Goal: Navigation & Orientation: Find specific page/section

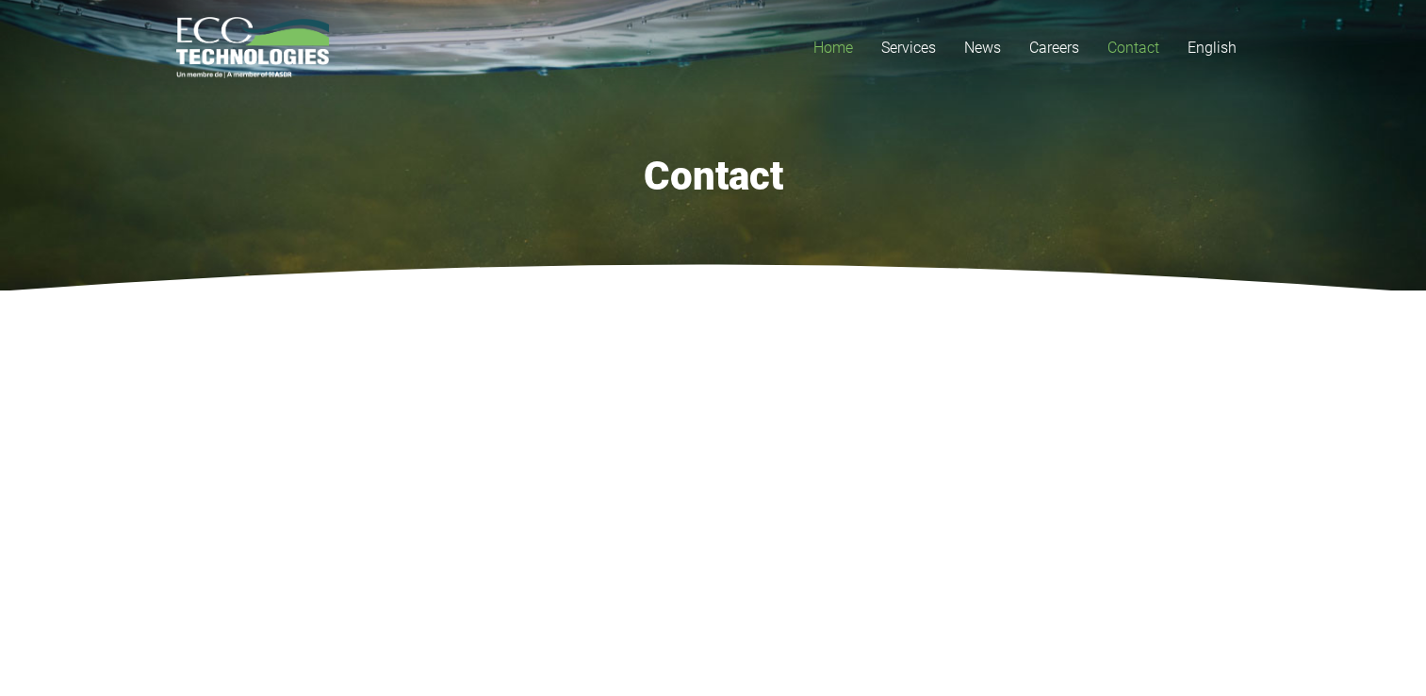
click at [818, 58] on link "Home" at bounding box center [833, 47] width 68 height 95
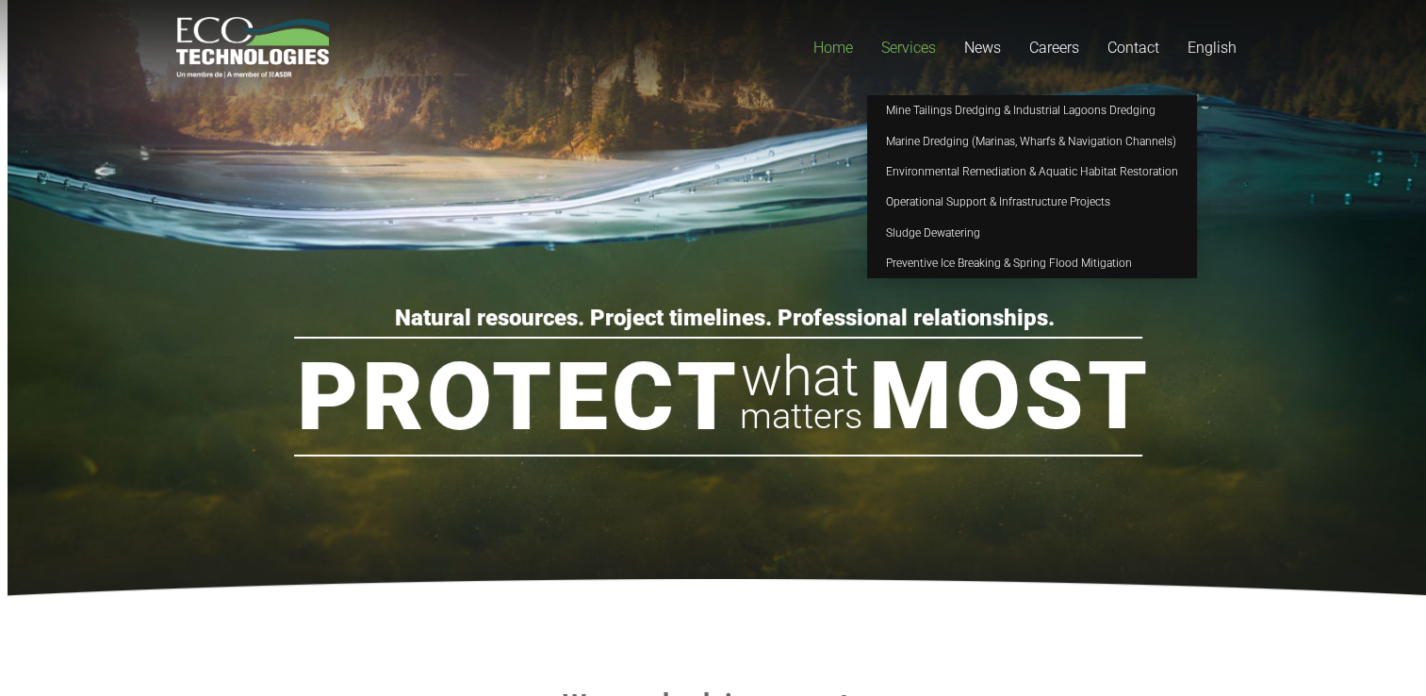
click at [885, 49] on span "Services" at bounding box center [908, 48] width 55 height 18
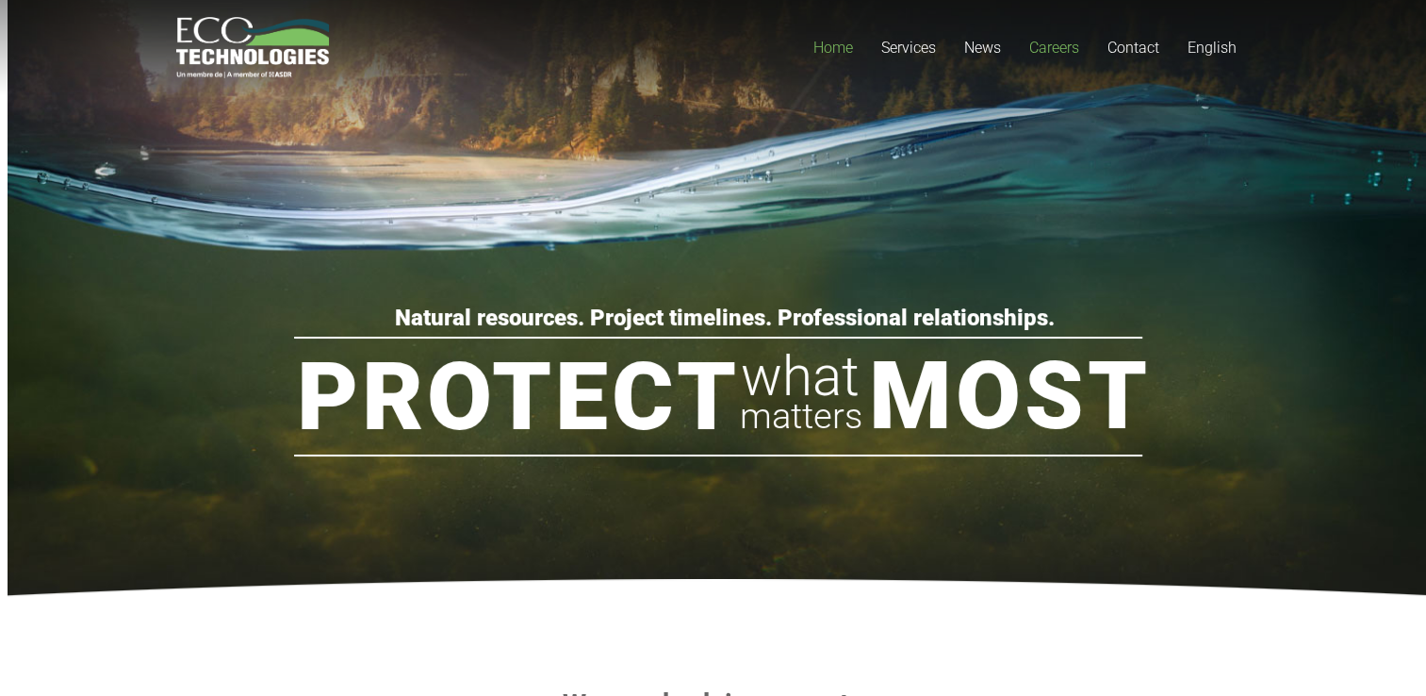
click at [1041, 45] on span "Careers" at bounding box center [1054, 48] width 50 height 18
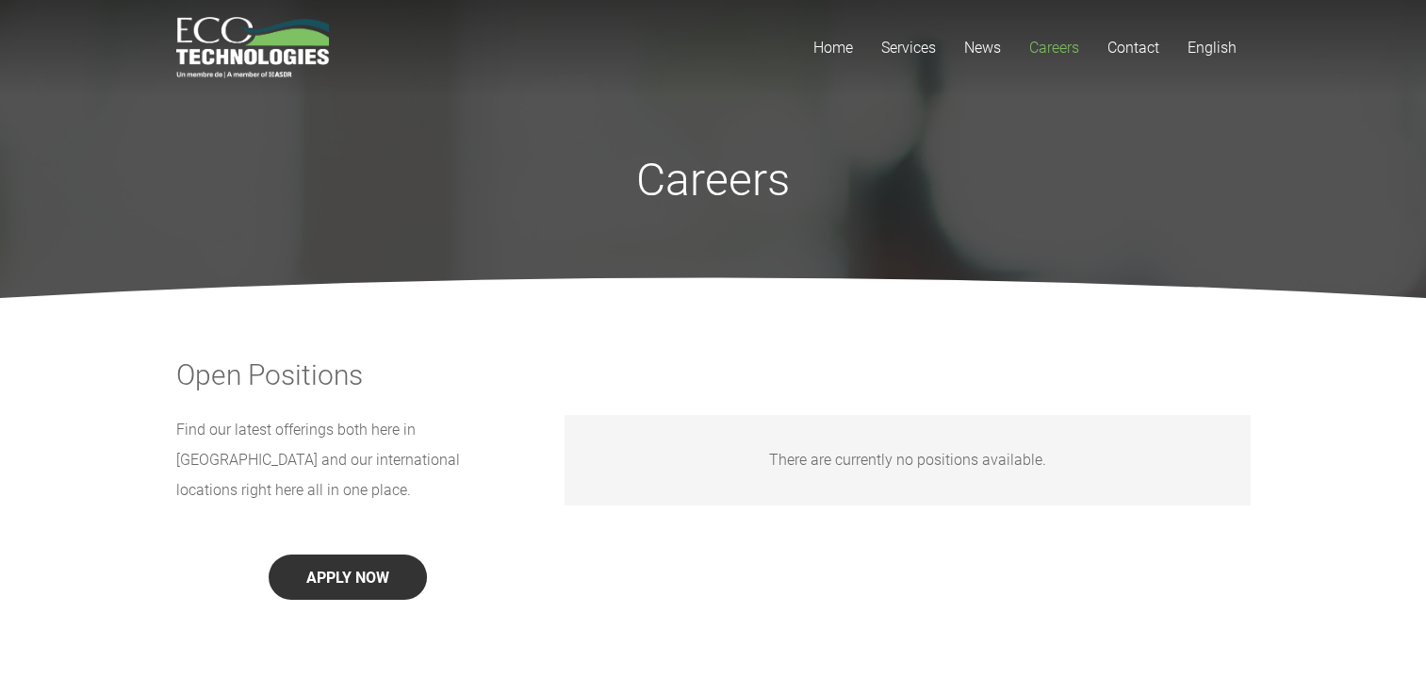
click at [320, 554] on button "APPLY NOW" at bounding box center [348, 576] width 158 height 45
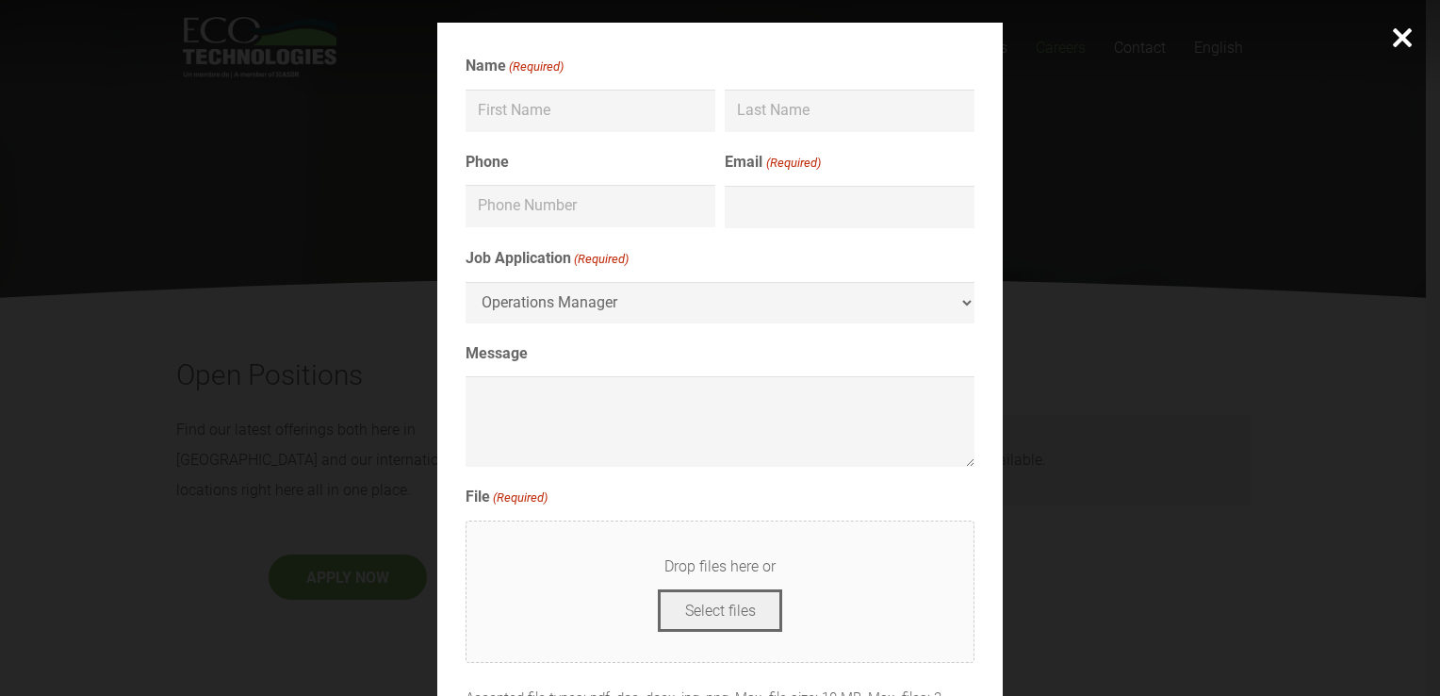
click at [1399, 32] on div at bounding box center [1402, 37] width 75 height 75
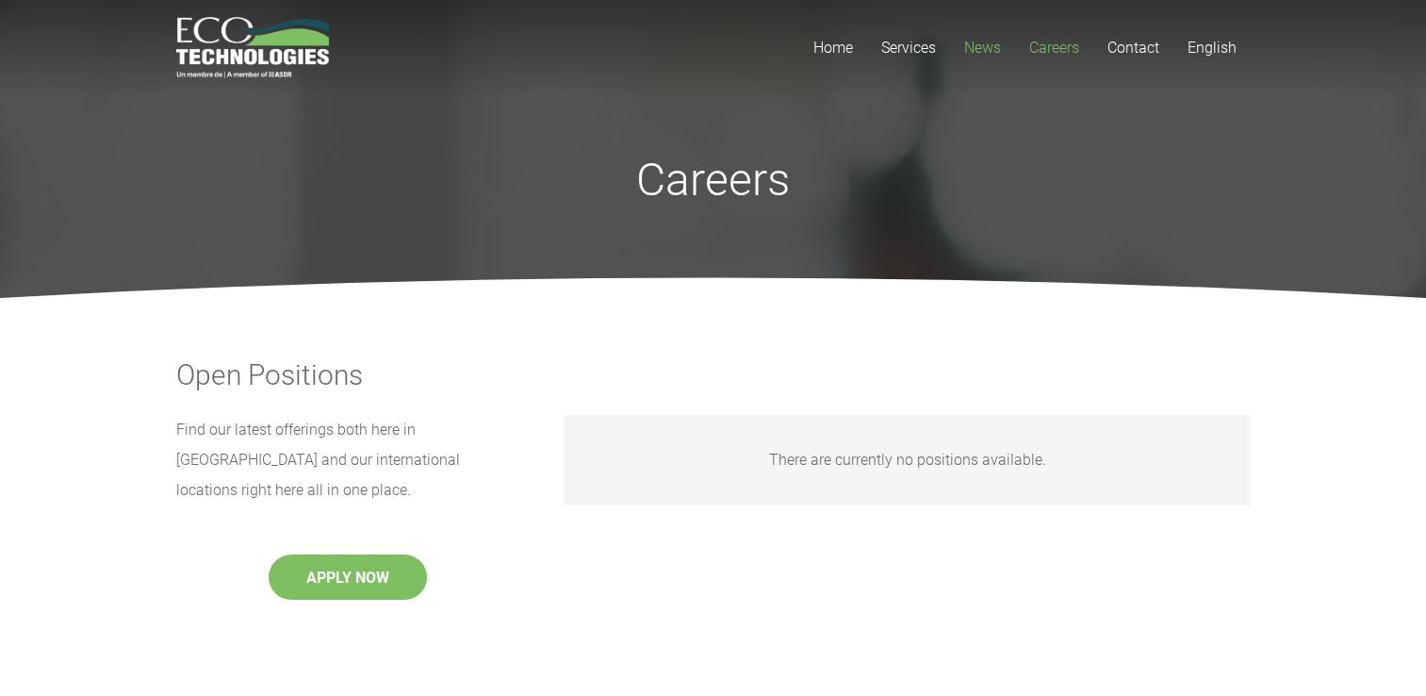
click at [972, 51] on span "News" at bounding box center [982, 48] width 37 height 18
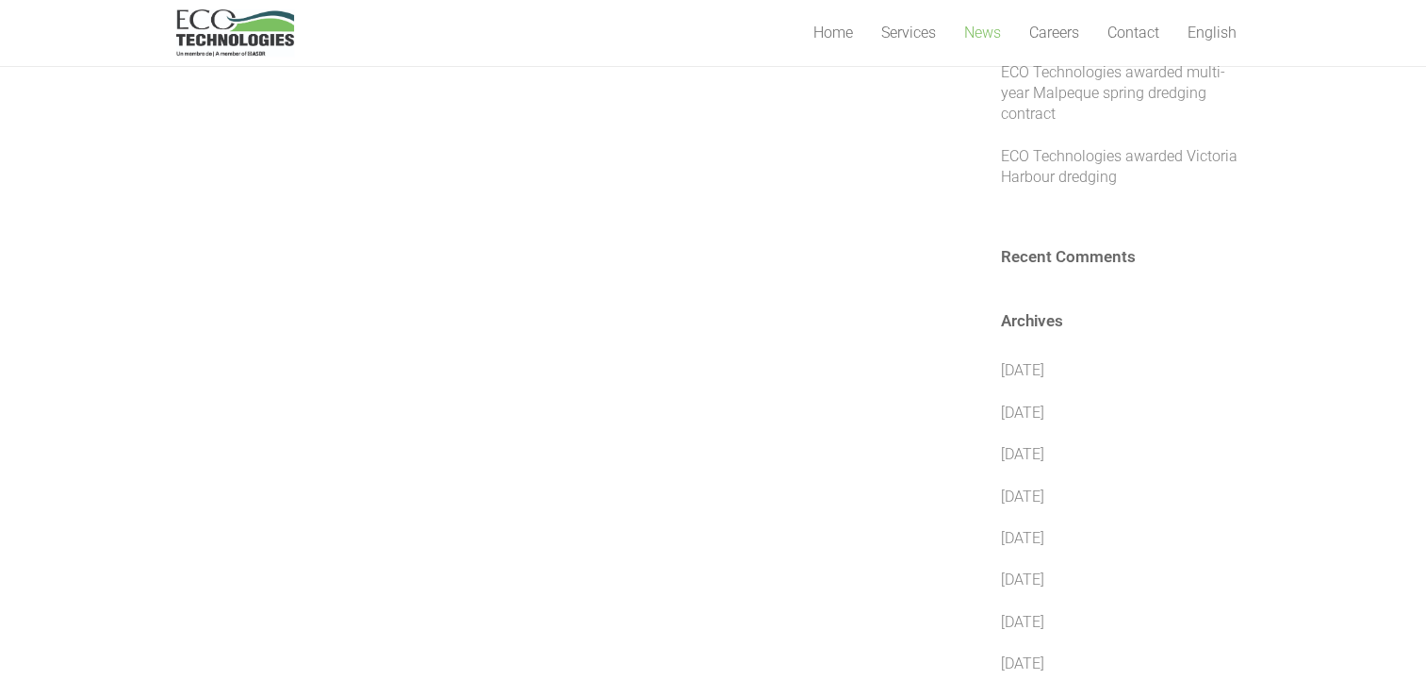
scroll to position [653, 0]
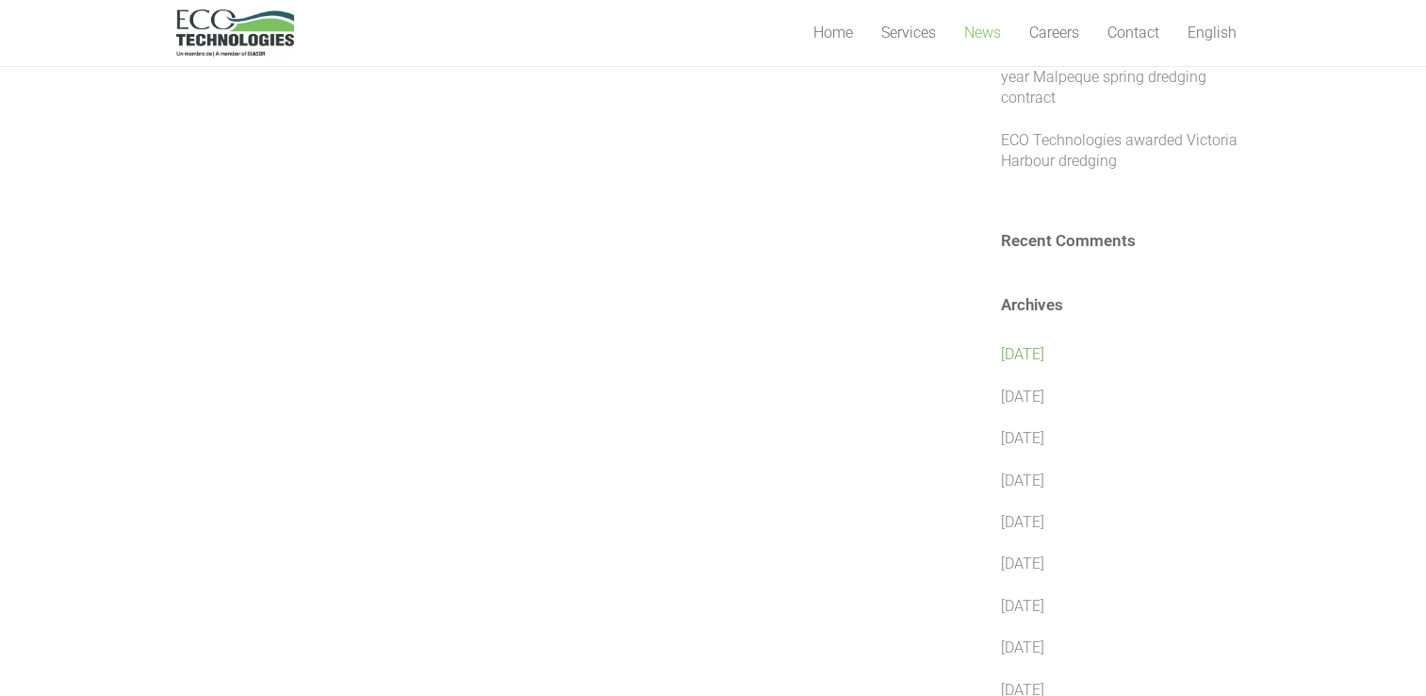
click at [1040, 345] on link "July 2025" at bounding box center [1022, 354] width 43 height 18
click at [1140, 31] on span "Contact" at bounding box center [1133, 33] width 52 height 18
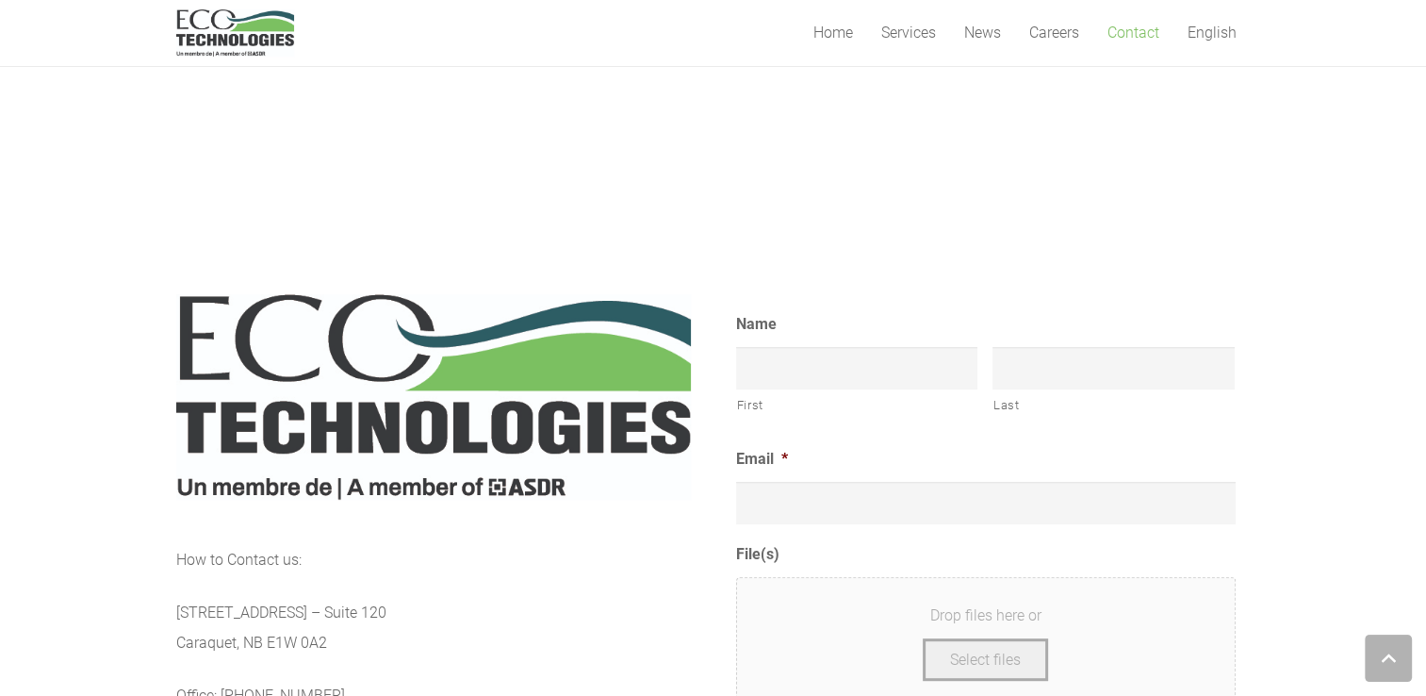
scroll to position [1217, 0]
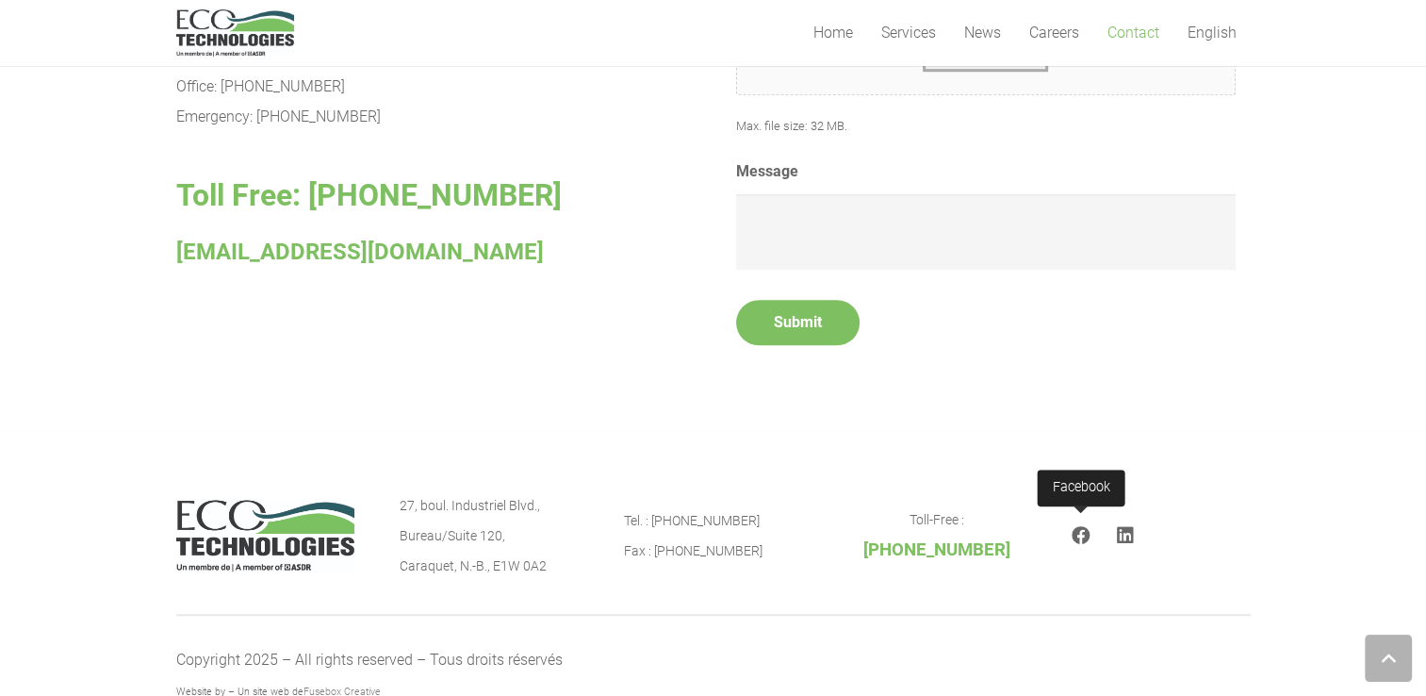
click at [1074, 537] on icon "Facebook" at bounding box center [1081, 535] width 19 height 19
